Goal: Transaction & Acquisition: Purchase product/service

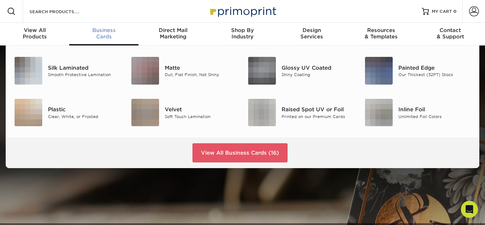
click at [107, 35] on div "Business Cards" at bounding box center [103, 33] width 69 height 13
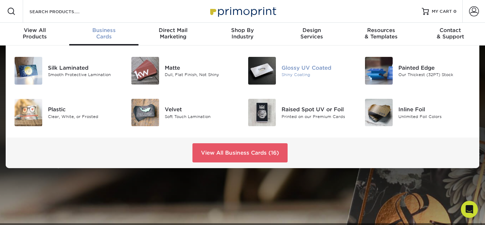
click at [261, 68] on img at bounding box center [262, 71] width 28 height 28
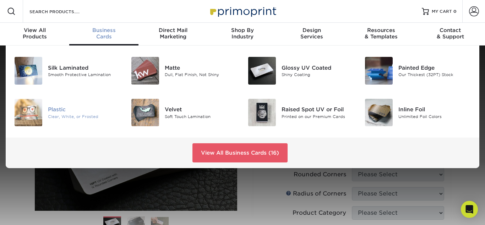
click at [65, 115] on div "Clear, White, or Frosted" at bounding box center [84, 116] width 72 height 6
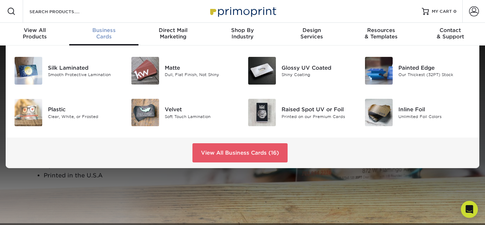
click at [108, 32] on span "Business" at bounding box center [103, 30] width 69 height 6
click at [145, 72] on img at bounding box center [145, 71] width 28 height 28
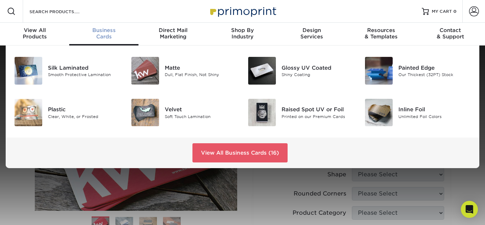
click at [103, 32] on span "Business" at bounding box center [103, 30] width 69 height 6
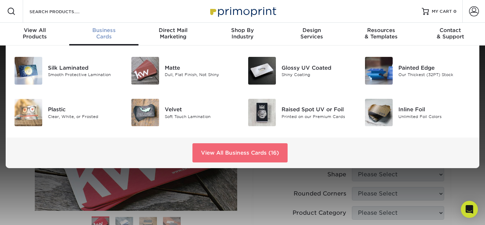
click at [216, 153] on link "View All Business Cards (16)" at bounding box center [239, 152] width 95 height 19
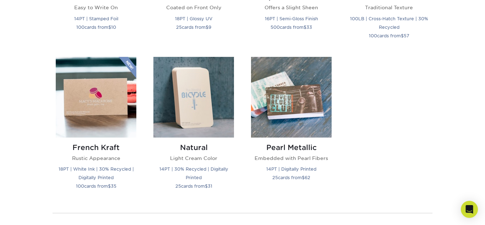
scroll to position [753, 0]
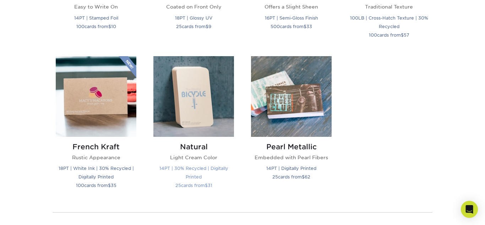
click at [200, 120] on img at bounding box center [193, 96] width 81 height 81
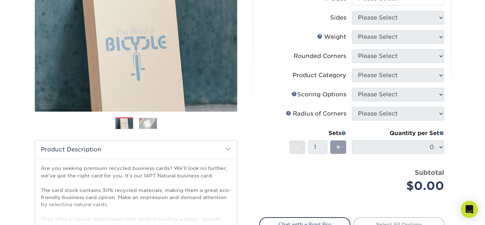
scroll to position [99, 0]
click at [123, 124] on img at bounding box center [124, 123] width 18 height 18
click at [149, 125] on img at bounding box center [148, 122] width 18 height 11
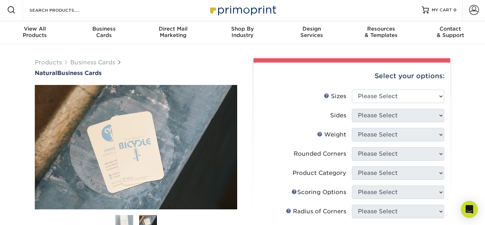
scroll to position [0, 0]
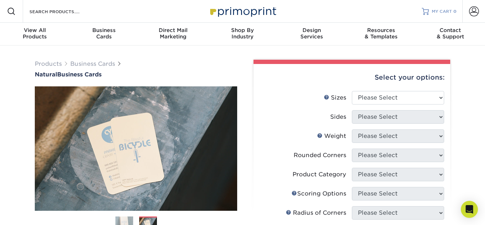
click at [435, 10] on span "MY CART" at bounding box center [442, 12] width 20 height 6
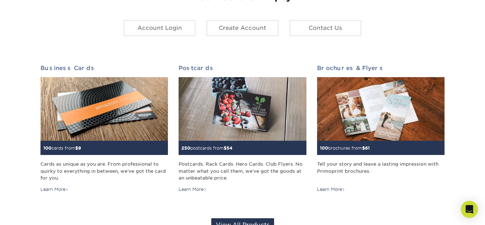
scroll to position [128, 0]
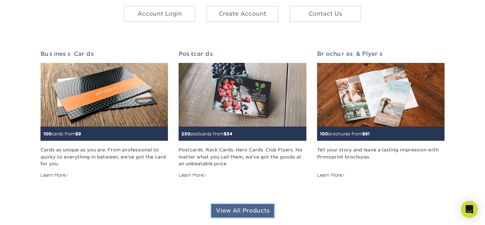
click at [253, 211] on link "View All Products" at bounding box center [242, 210] width 63 height 13
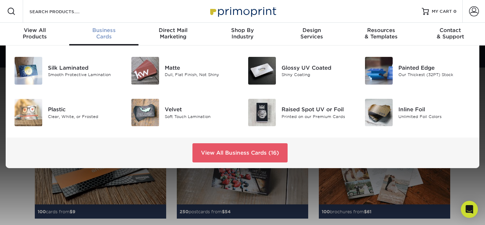
click at [102, 36] on div "Business Cards" at bounding box center [103, 33] width 69 height 13
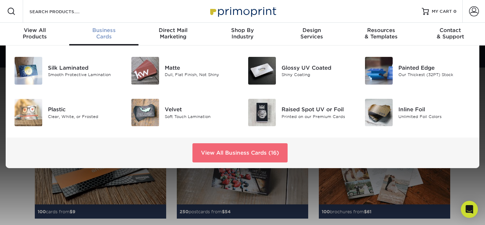
click at [218, 157] on link "View All Business Cards (16)" at bounding box center [239, 152] width 95 height 19
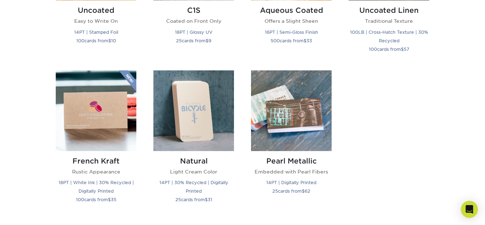
scroll to position [753, 0]
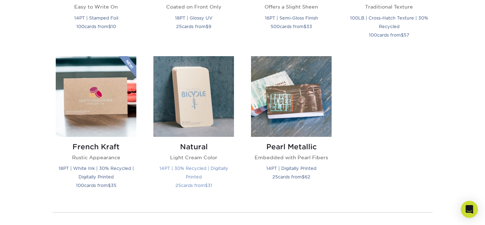
click at [194, 145] on h2 "Natural" at bounding box center [193, 146] width 81 height 9
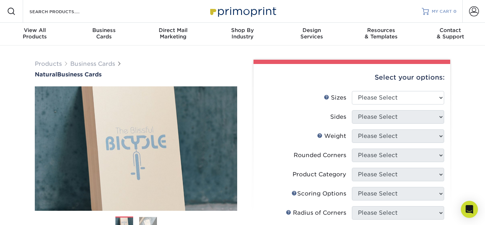
click at [438, 12] on span "MY CART" at bounding box center [442, 12] width 20 height 6
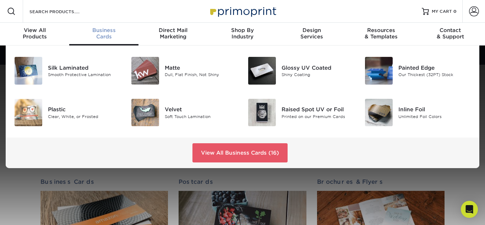
click at [105, 35] on div "Business Cards" at bounding box center [103, 33] width 69 height 13
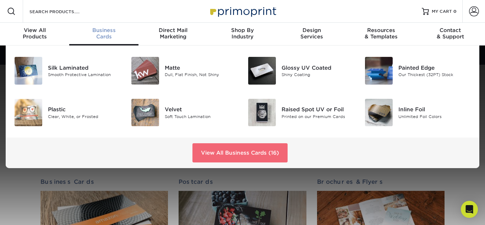
click at [225, 153] on link "View All Business Cards (16)" at bounding box center [239, 152] width 95 height 19
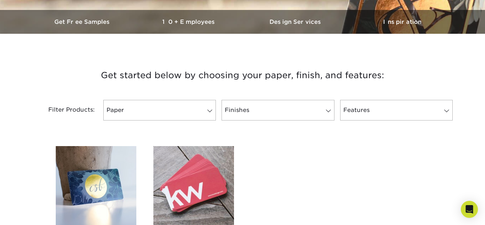
scroll to position [227, 0]
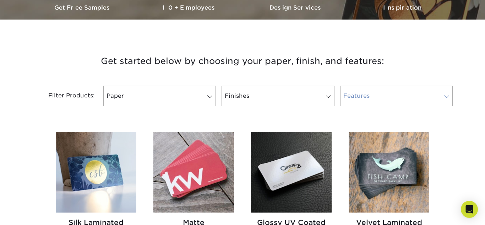
click at [448, 98] on span at bounding box center [447, 97] width 10 height 6
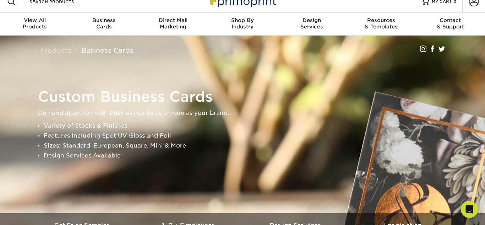
scroll to position [0, 0]
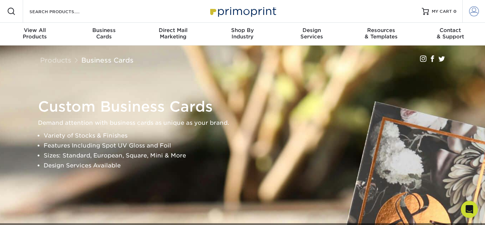
click at [473, 11] on span at bounding box center [474, 11] width 10 height 10
